Goal: Task Accomplishment & Management: Manage account settings

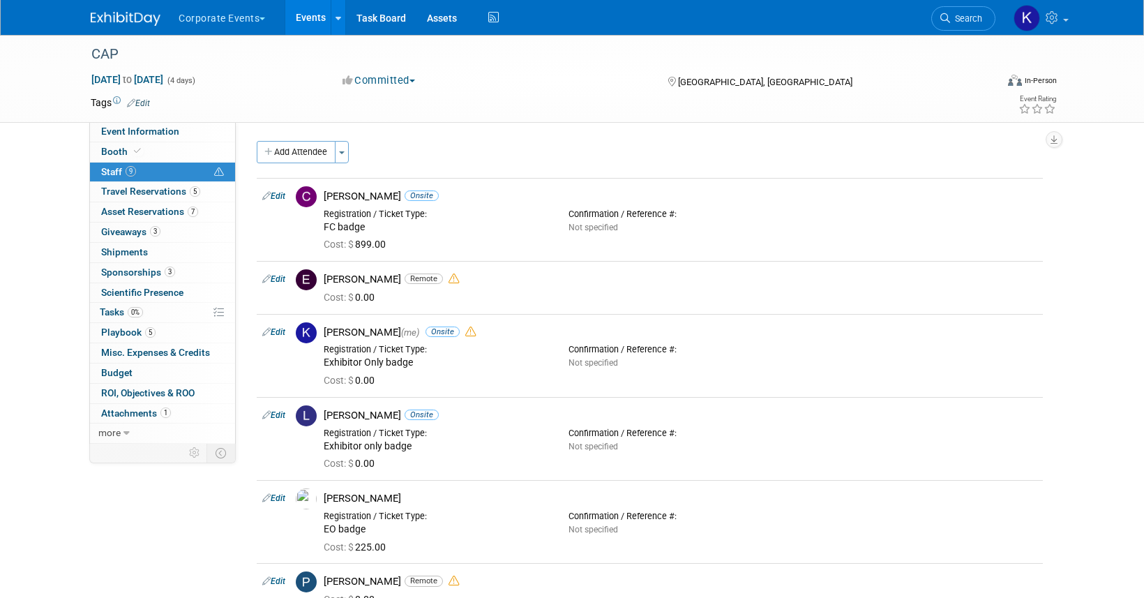
click at [255, 22] on button "Corporate Events" at bounding box center [229, 15] width 105 height 31
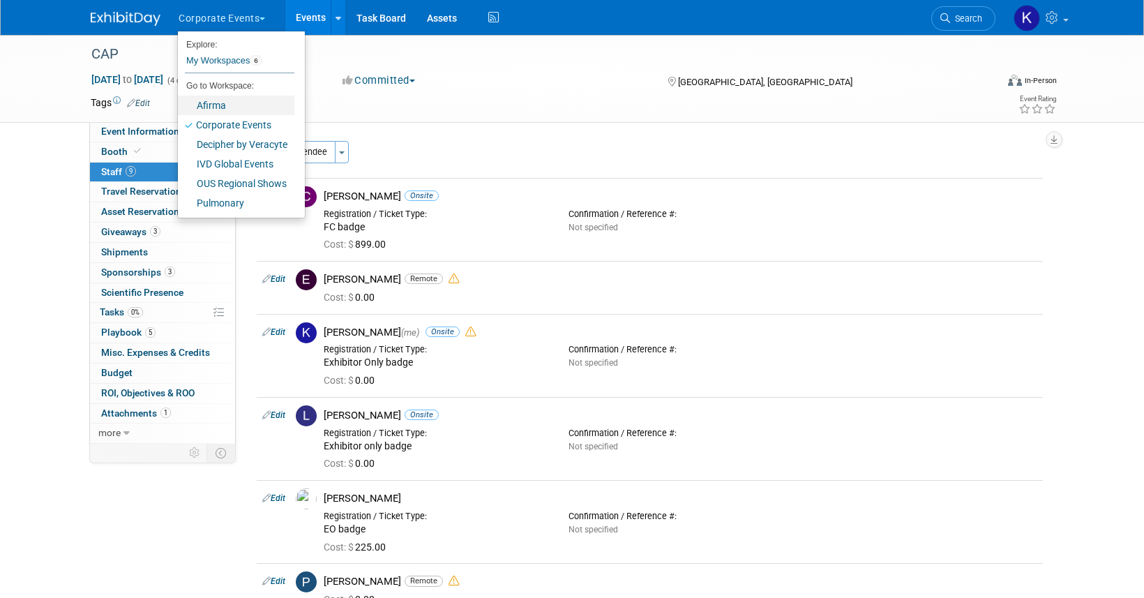
click at [250, 109] on link "Afirma" at bounding box center [236, 106] width 117 height 20
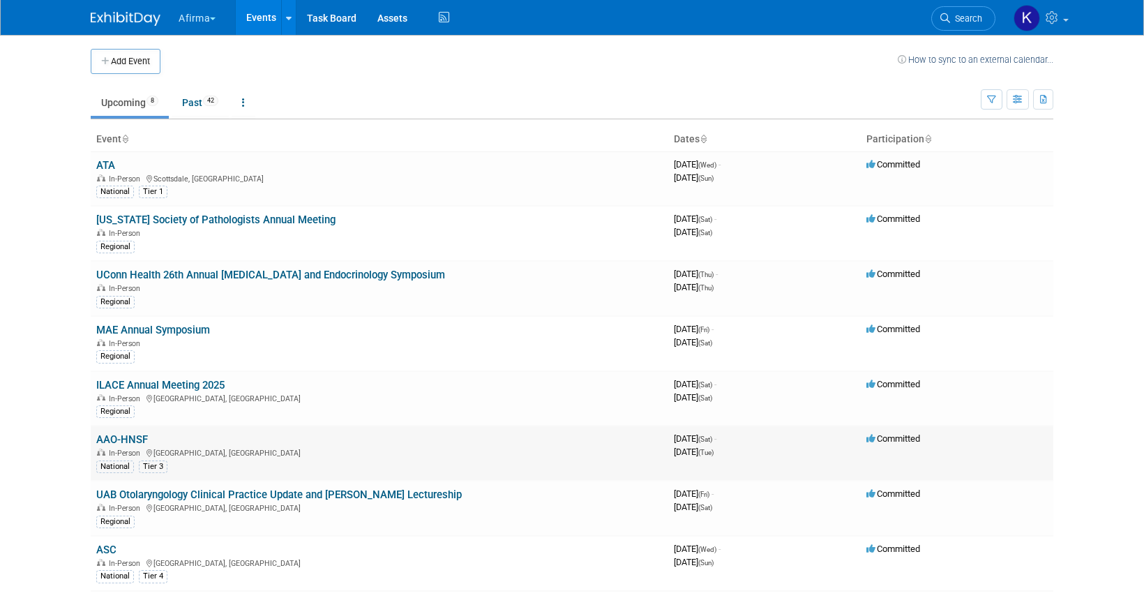
click at [115, 440] on link "AAO-HNSF" at bounding box center [122, 439] width 52 height 13
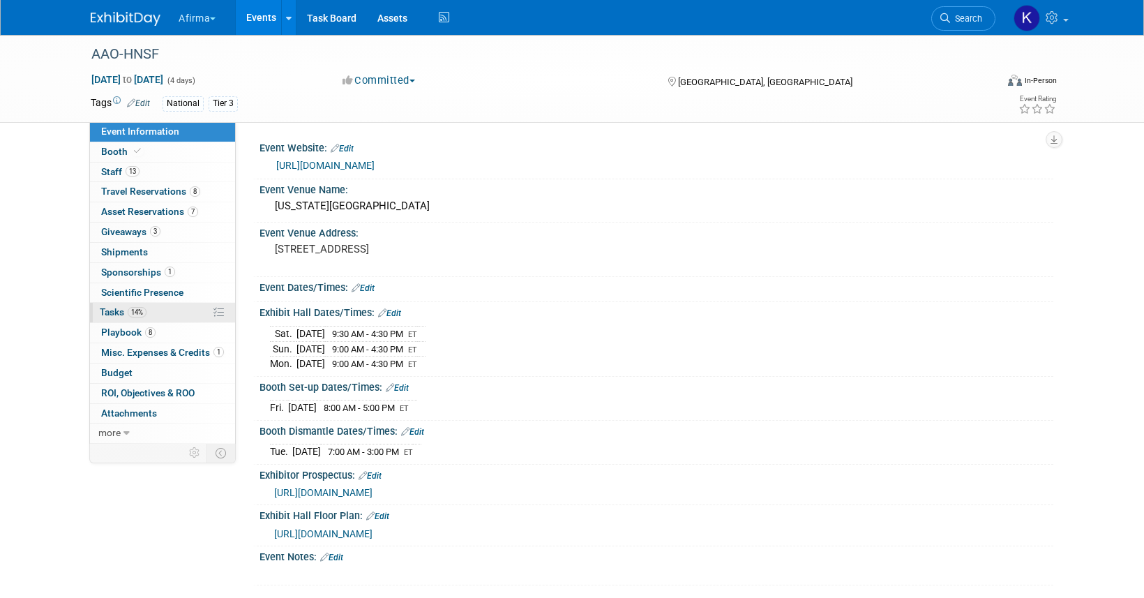
click at [172, 311] on link "14% Tasks 14%" at bounding box center [162, 313] width 145 height 20
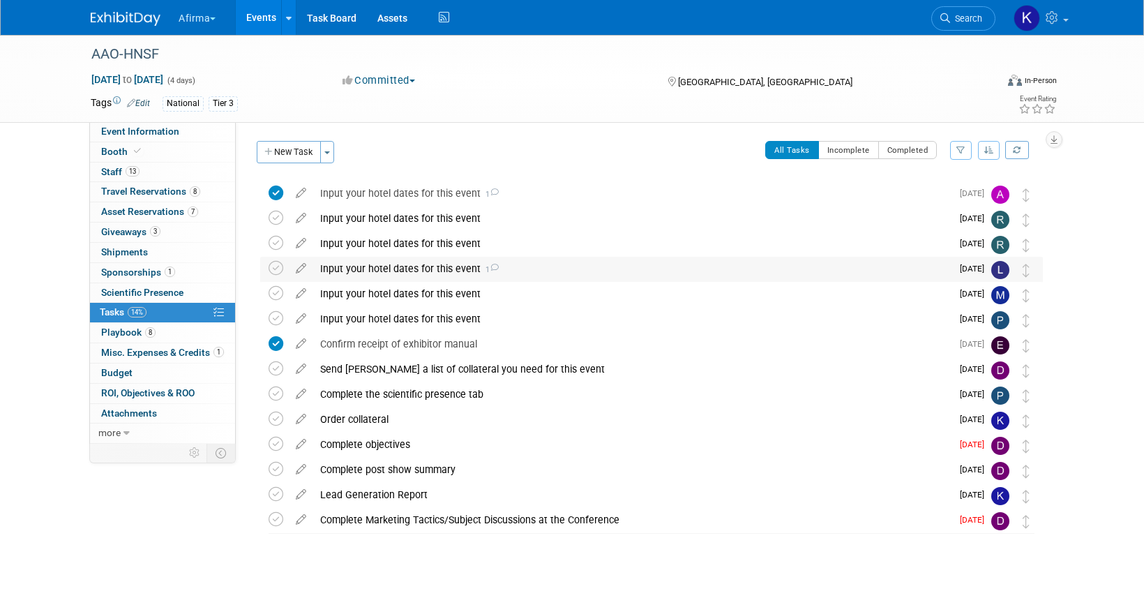
click at [360, 267] on div "Input your hotel dates for this event 1" at bounding box center [632, 269] width 638 height 24
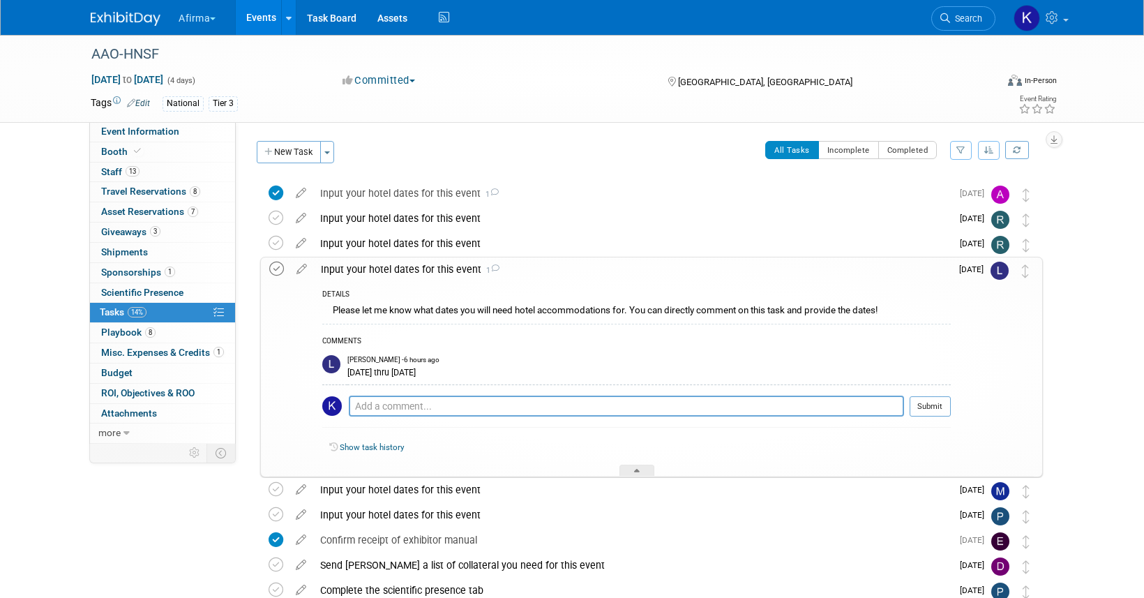
click at [273, 269] on icon at bounding box center [276, 269] width 15 height 15
click at [371, 274] on div "Input your hotel dates for this event 1" at bounding box center [632, 269] width 637 height 24
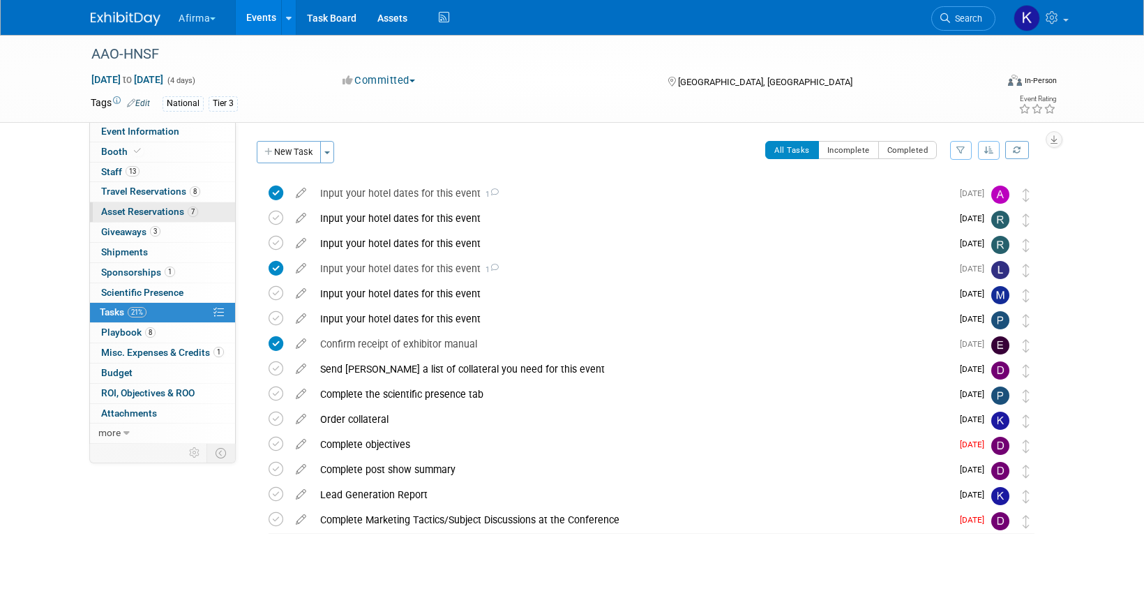
click at [176, 204] on link "7 Asset Reservations 7" at bounding box center [162, 212] width 145 height 20
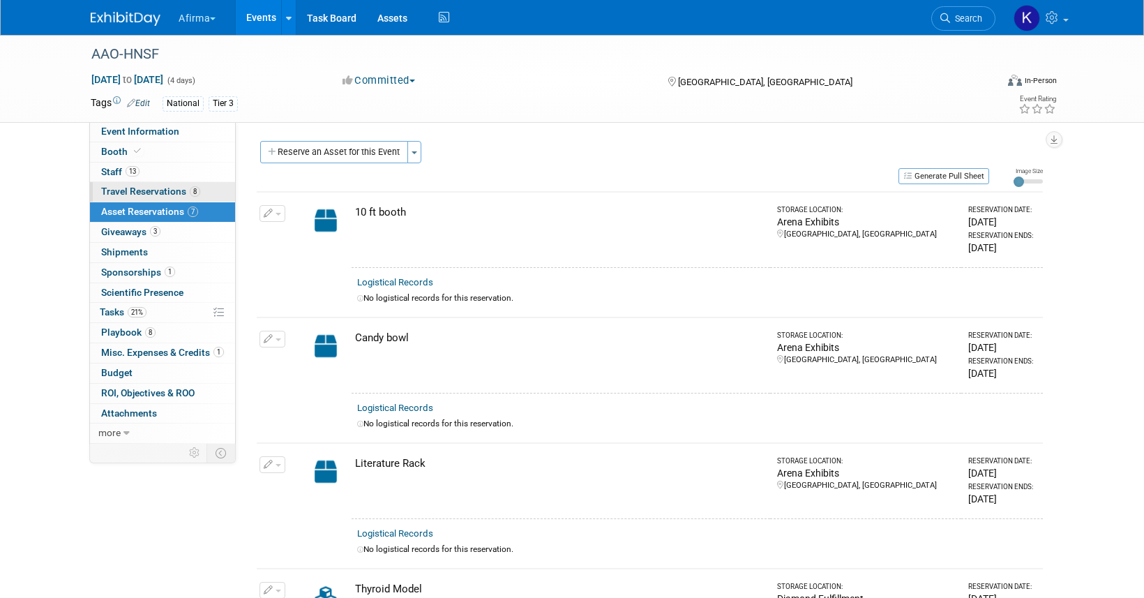
click at [174, 182] on div "Event Information Event Info Booth Booth 13 Staff 13 Staff 8 Travel Reservation…" at bounding box center [162, 283] width 147 height 322
click at [177, 198] on link "8 Travel Reservations 8" at bounding box center [162, 192] width 145 height 20
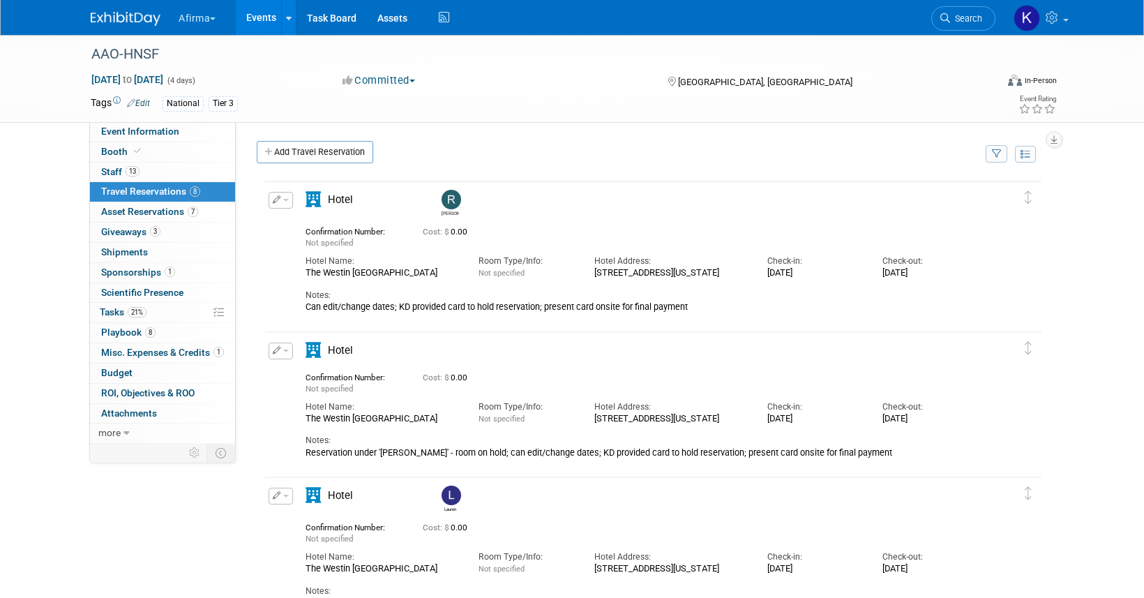
scroll to position [180, 0]
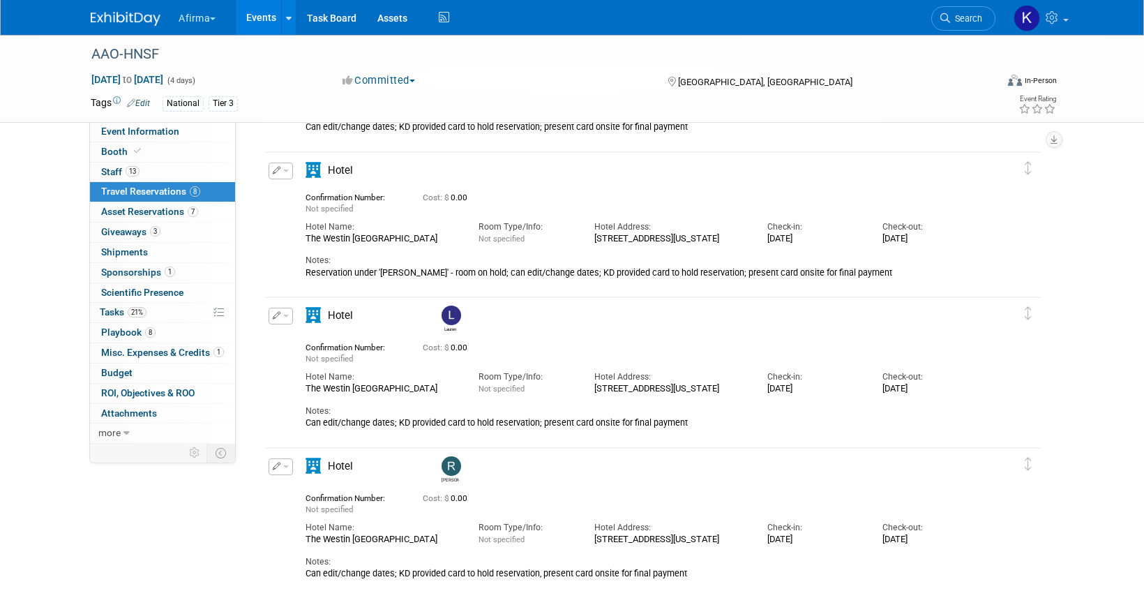
click at [288, 319] on button "button" at bounding box center [281, 316] width 24 height 17
click at [293, 334] on button "Edit Reservation" at bounding box center [328, 340] width 118 height 20
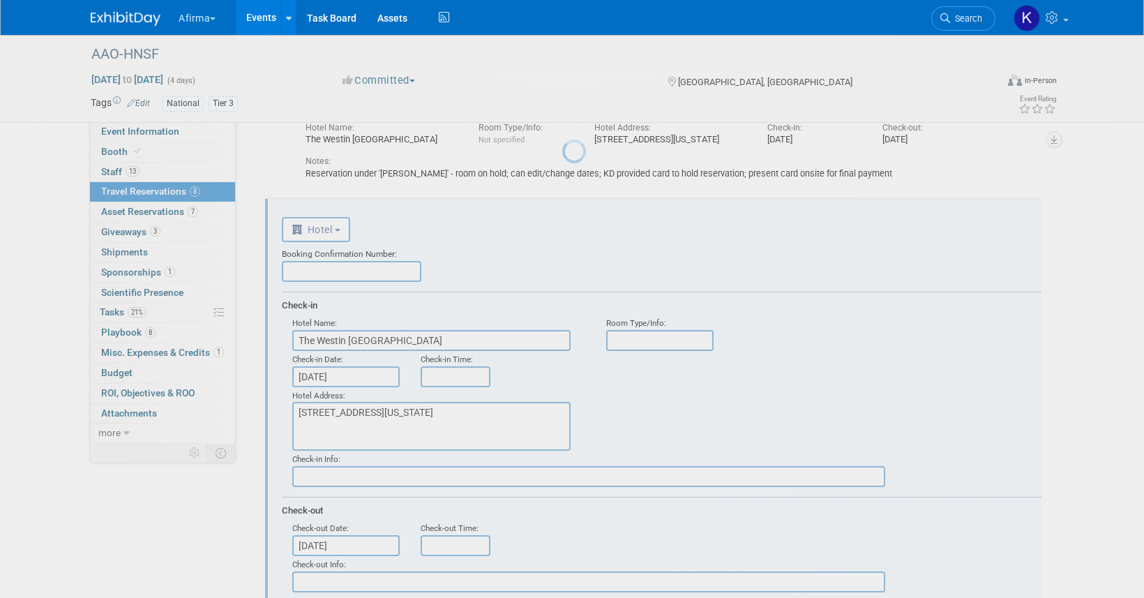
scroll to position [320, 0]
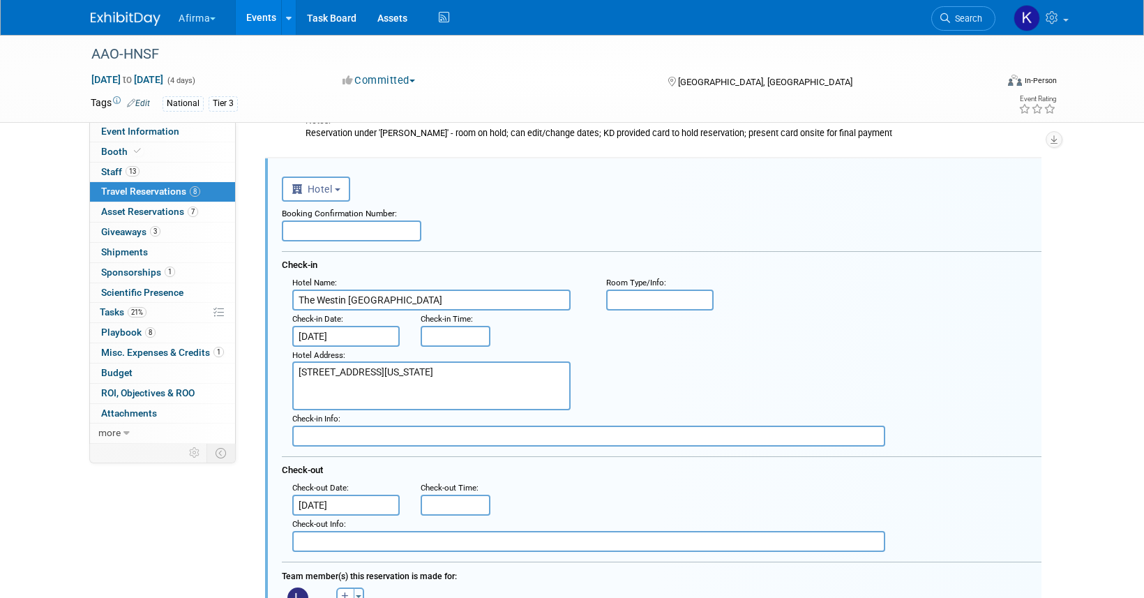
click at [350, 499] on input "Oct 14, 2025" at bounding box center [345, 505] width 107 height 21
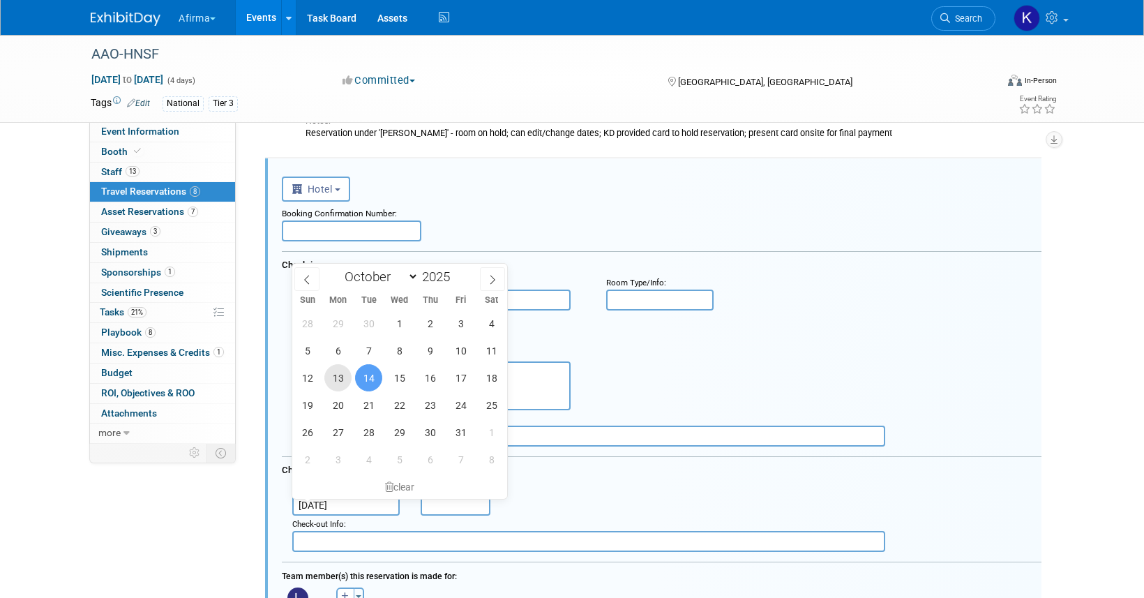
click at [340, 375] on span "13" at bounding box center [337, 377] width 27 height 27
type input "Oct 13, 2025"
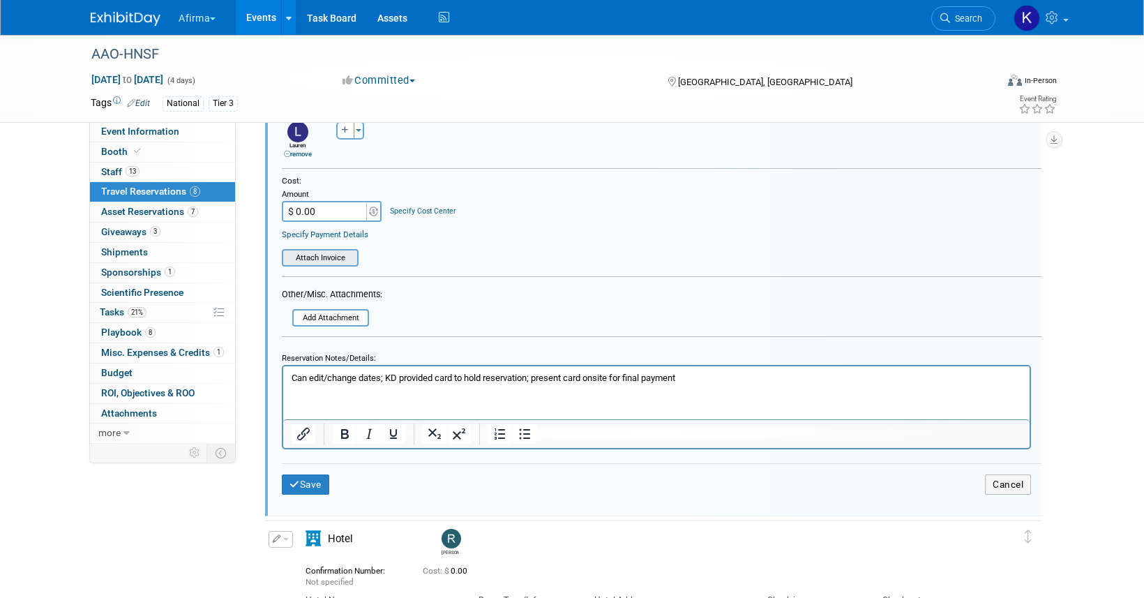
scroll to position [802, 0]
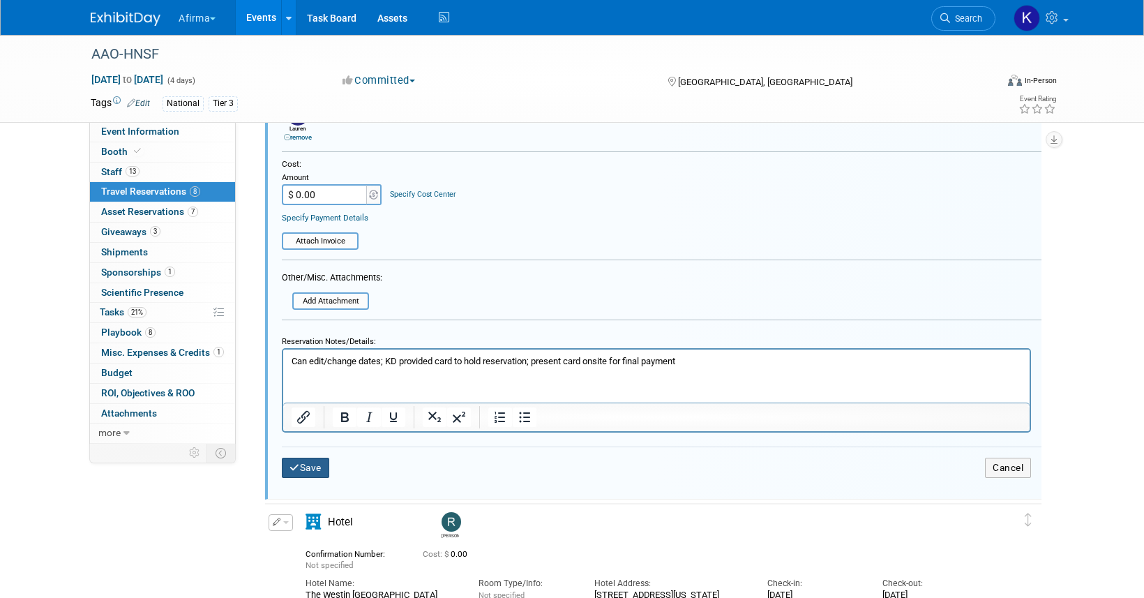
click at [306, 467] on button "Save" at bounding box center [305, 468] width 47 height 20
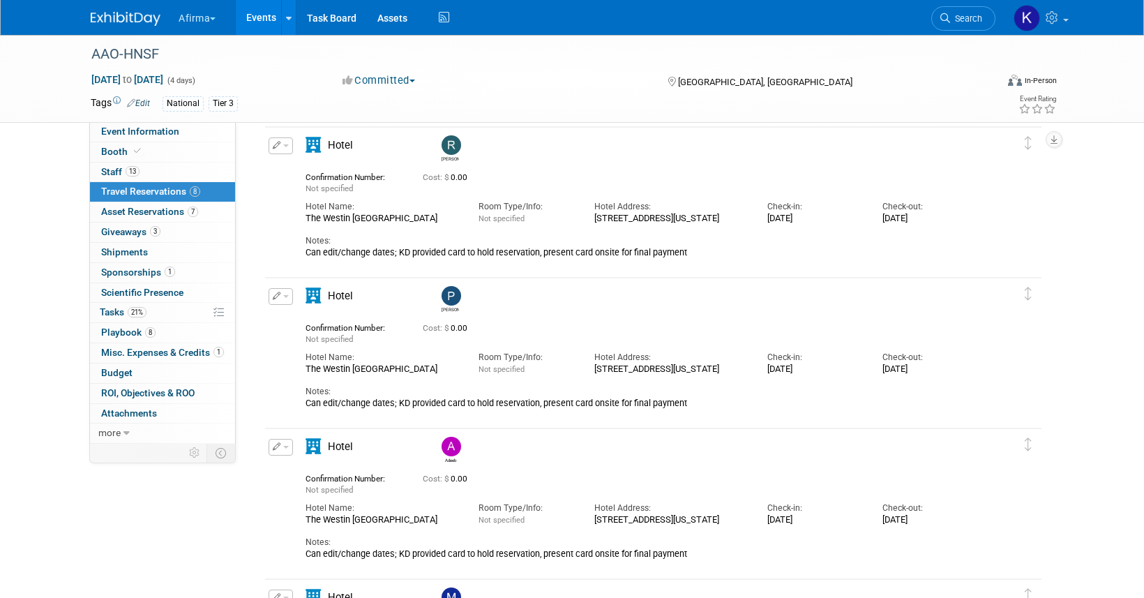
scroll to position [320, 0]
